Goal: Obtain resource: Download file/media

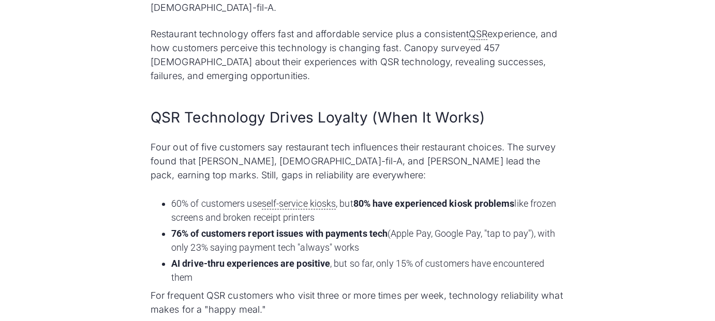
scroll to position [518, 0]
drag, startPoint x: 168, startPoint y: 158, endPoint x: 489, endPoint y: 182, distance: 321.8
click at [489, 194] on ul "60% of customers use self-service kiosks , but 80% have experienced kiosk probl…" at bounding box center [358, 240] width 414 height 92
click at [489, 196] on li "60% of customers use self-service kiosks , but 80% have experienced kiosk probl…" at bounding box center [367, 210] width 393 height 28
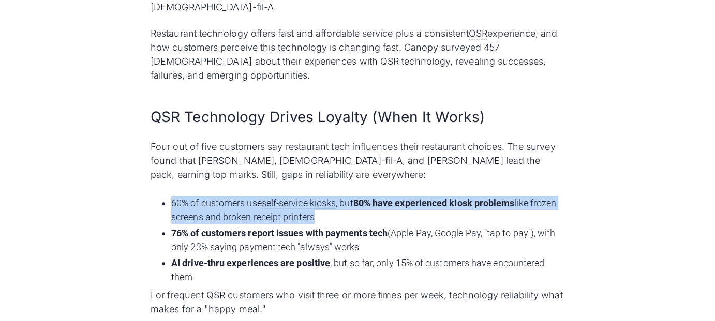
click at [489, 196] on li "60% of customers use self-service kiosks , but 80% have experienced kiosk probl…" at bounding box center [367, 210] width 393 height 28
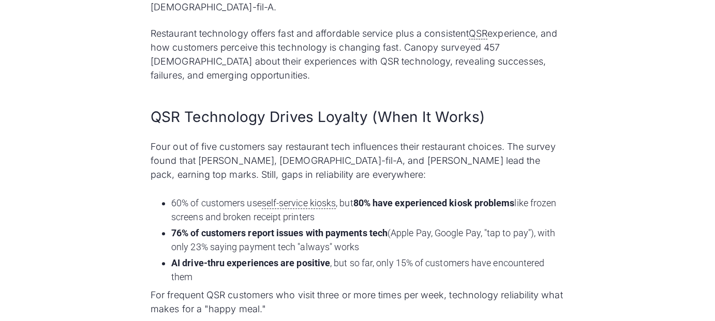
click at [330, 228] on strong "76% of customers report issues with payments tech" at bounding box center [279, 233] width 216 height 11
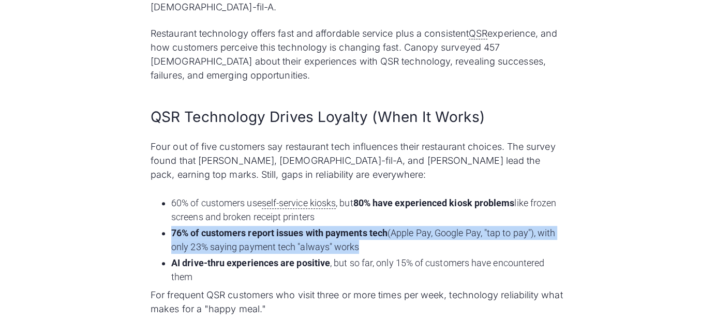
click at [330, 228] on strong "76% of customers report issues with payments tech" at bounding box center [279, 233] width 216 height 11
click at [352, 226] on li "76% of customers report issues with payments tech (Apple Pay, Google Pay, "tap …" at bounding box center [367, 240] width 393 height 28
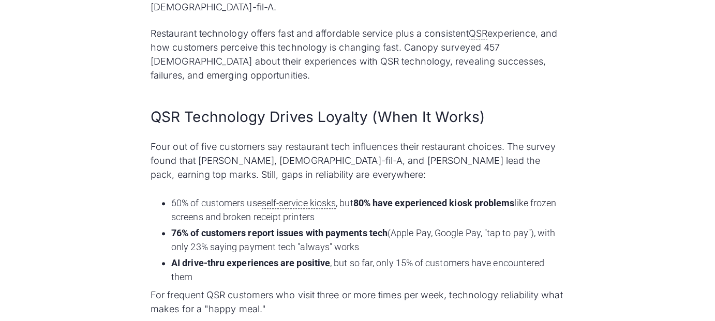
click at [352, 226] on li "76% of customers report issues with payments tech (Apple Pay, Google Pay, "tap …" at bounding box center [367, 240] width 393 height 28
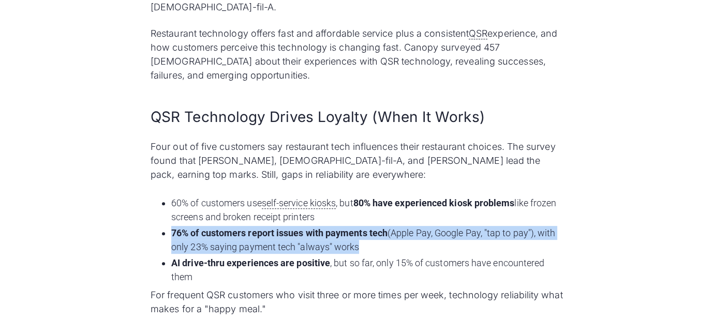
click at [352, 226] on li "76% of customers report issues with payments tech (Apple Pay, Google Pay, "tap …" at bounding box center [367, 240] width 393 height 28
click at [193, 228] on strong "76% of customers report issues with payments tech" at bounding box center [279, 233] width 216 height 11
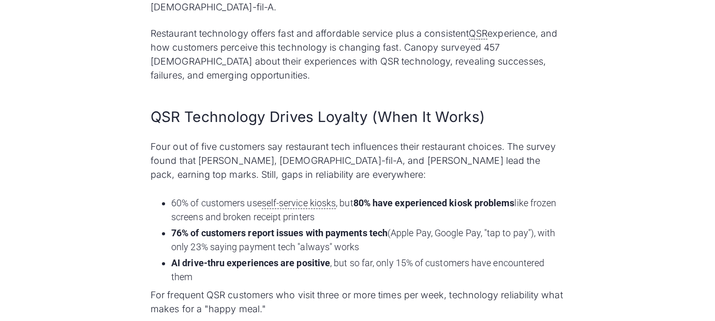
drag, startPoint x: 188, startPoint y: 193, endPoint x: 366, endPoint y: 213, distance: 178.8
click at [366, 226] on li "76% of customers report issues with payments tech (Apple Pay, Google Pay, "tap …" at bounding box center [367, 240] width 393 height 28
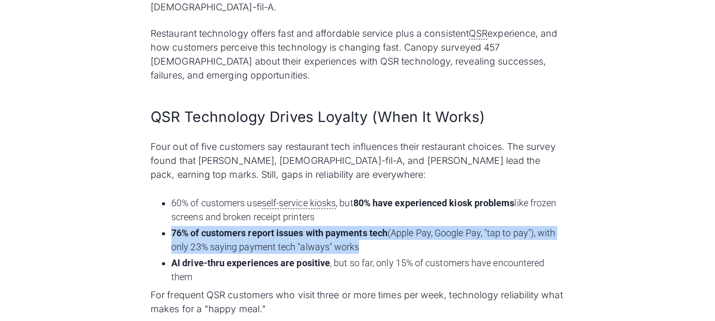
click at [366, 226] on li "76% of customers report issues with payments tech (Apple Pay, Google Pay, "tap …" at bounding box center [367, 240] width 393 height 28
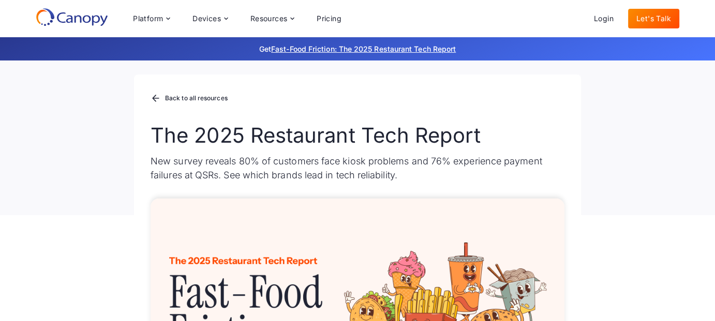
scroll to position [0, 0]
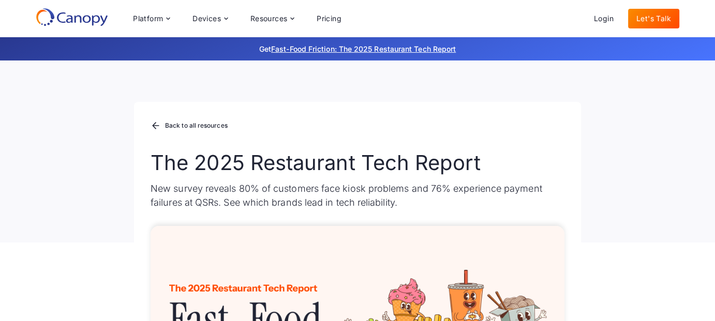
click at [314, 182] on p "New survey reveals 80% of customers face kiosk problems and 76% experience paym…" at bounding box center [358, 196] width 414 height 28
click at [315, 182] on p "New survey reveals 80% of customers face kiosk problems and 76% experience paym…" at bounding box center [358, 196] width 414 height 28
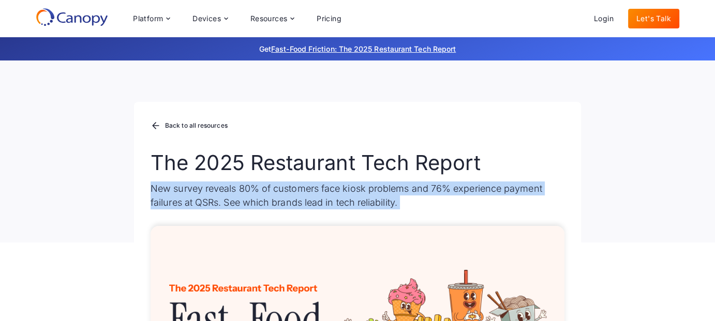
click at [315, 182] on p "New survey reveals 80% of customers face kiosk problems and 76% experience paym…" at bounding box center [358, 196] width 414 height 28
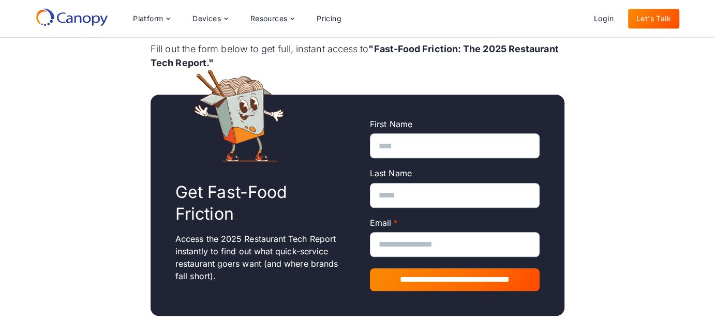
scroll to position [776, 0]
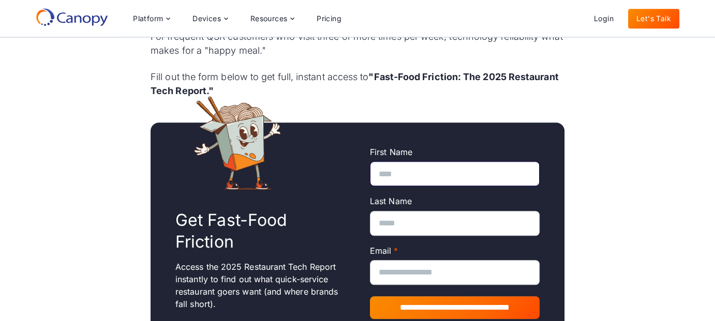
click at [392, 162] on input "First Name" at bounding box center [455, 174] width 170 height 25
type input "*******"
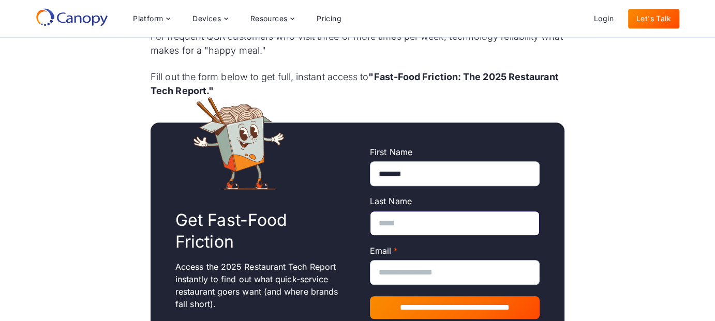
type input "******"
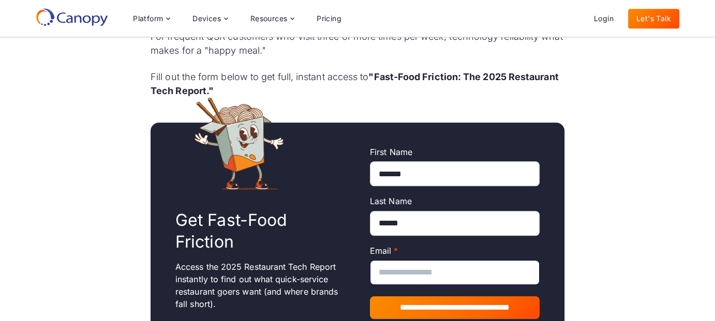
click at [392, 260] on input "Email *" at bounding box center [455, 272] width 170 height 25
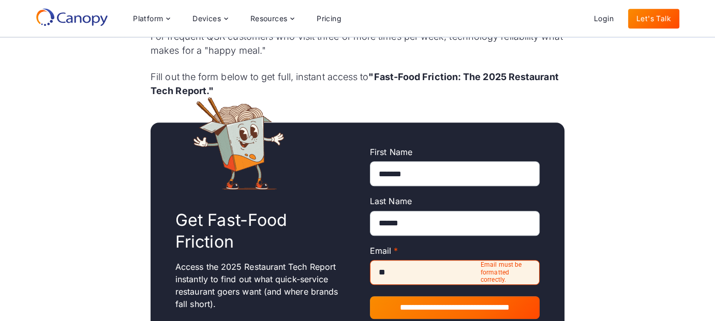
type input "**********"
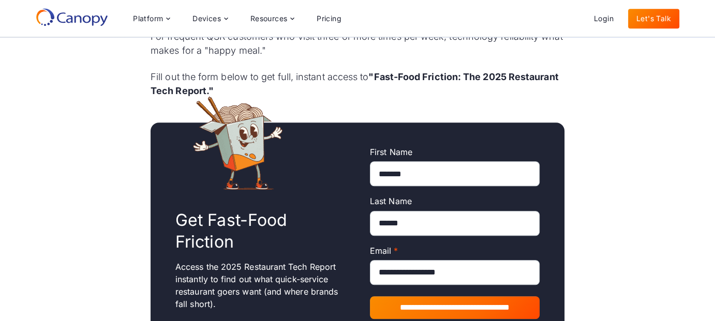
click at [458, 297] on input "**********" at bounding box center [455, 308] width 170 height 23
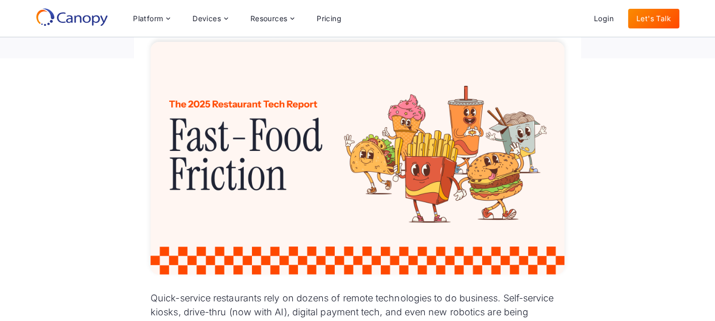
scroll to position [154, 0]
